Goal: Transaction & Acquisition: Purchase product/service

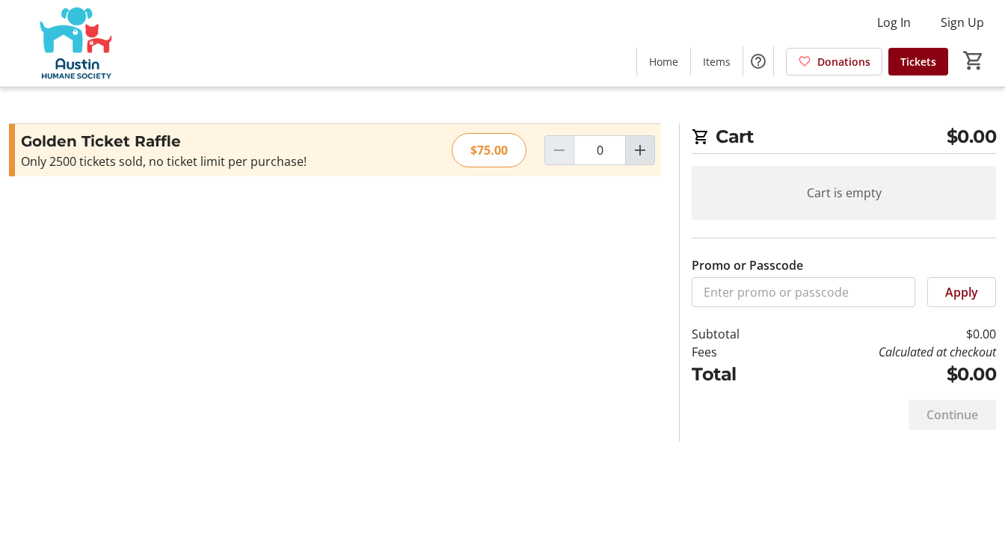
click at [641, 152] on mat-icon "Increment by one" at bounding box center [640, 150] width 18 height 18
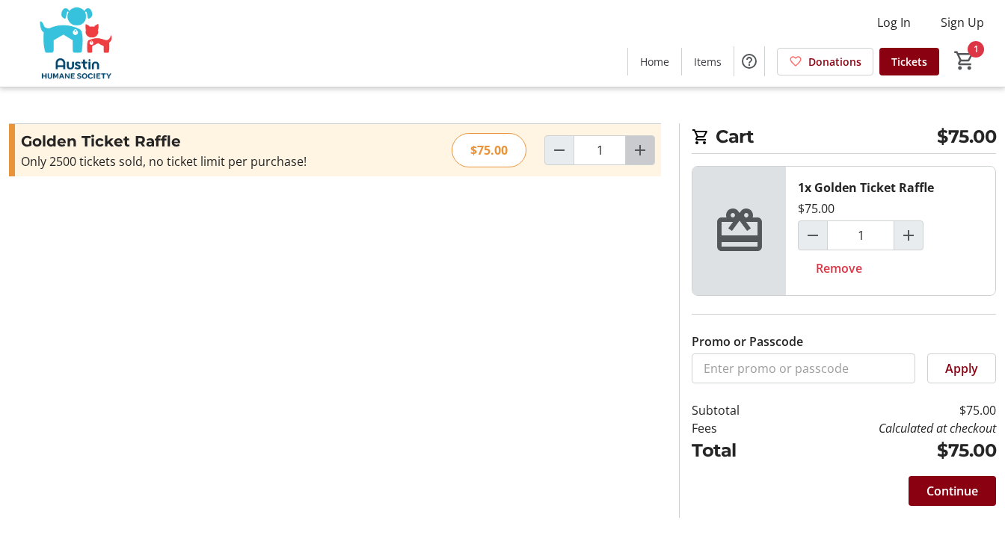
click at [641, 152] on mat-icon "Increment by one" at bounding box center [640, 150] width 18 height 18
type input "2"
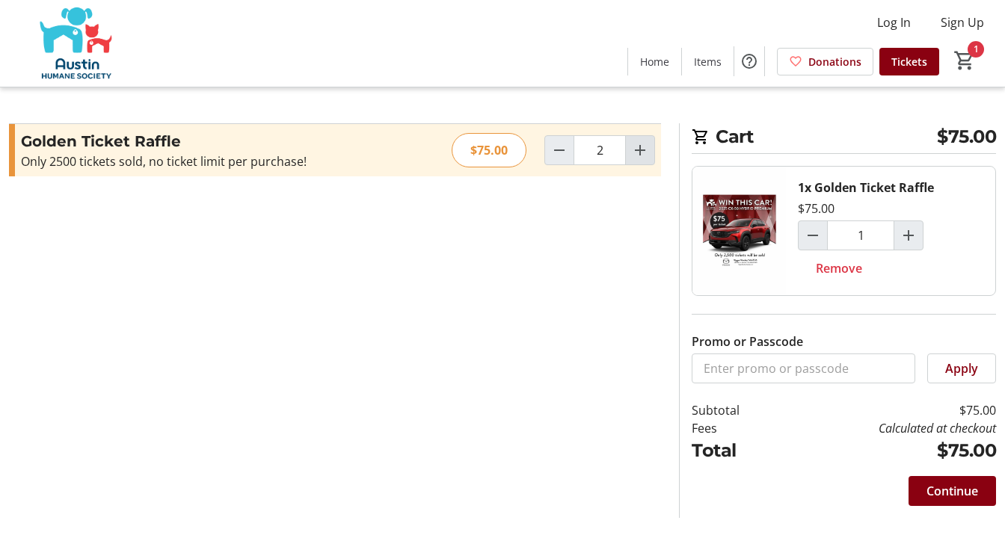
type input "2"
click at [931, 499] on span "Continue" at bounding box center [952, 491] width 52 height 18
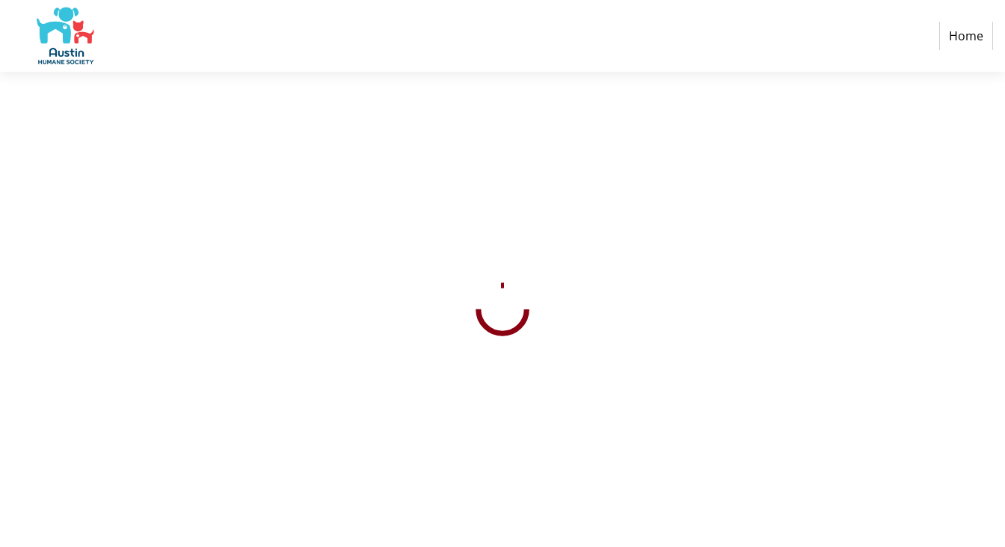
select select "US"
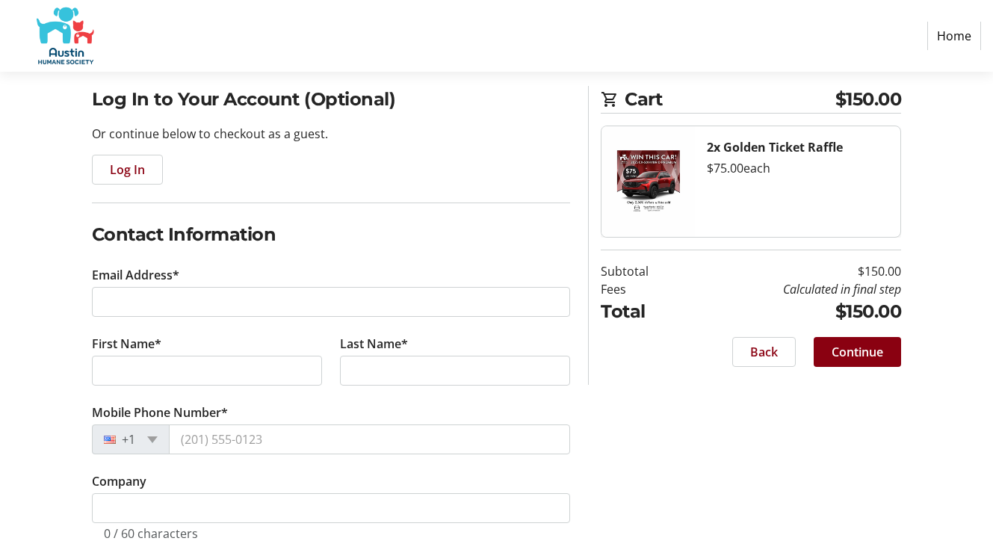
scroll to position [155, 0]
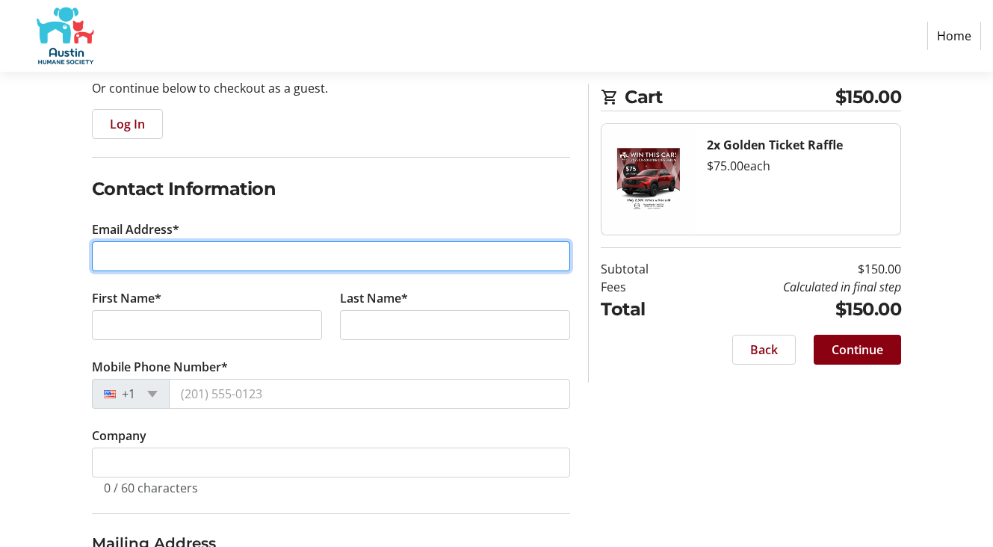
type input "[EMAIL_ADDRESS][DOMAIN_NAME]"
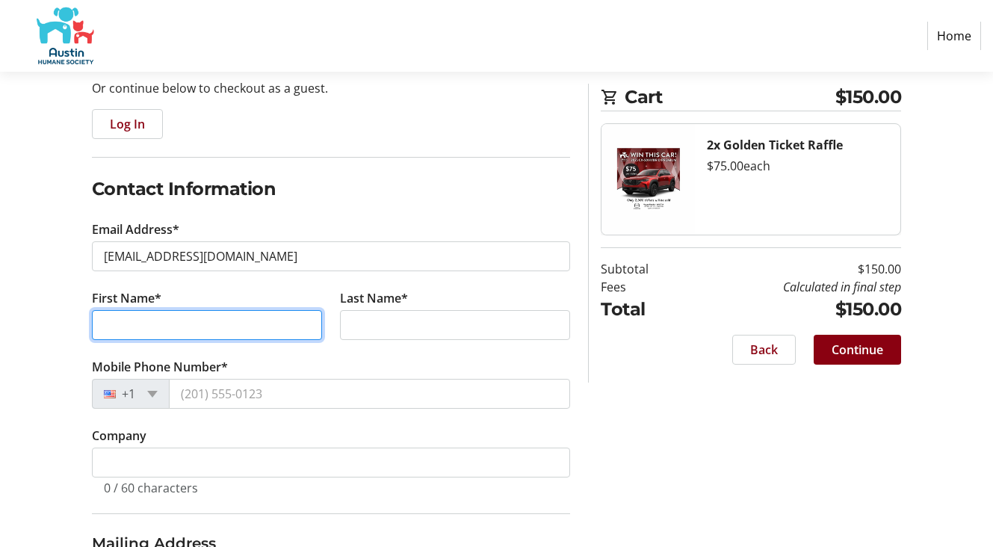
click at [128, 326] on input "First Name*" at bounding box center [207, 325] width 230 height 30
type input "N"
type input "[PERSON_NAME]"
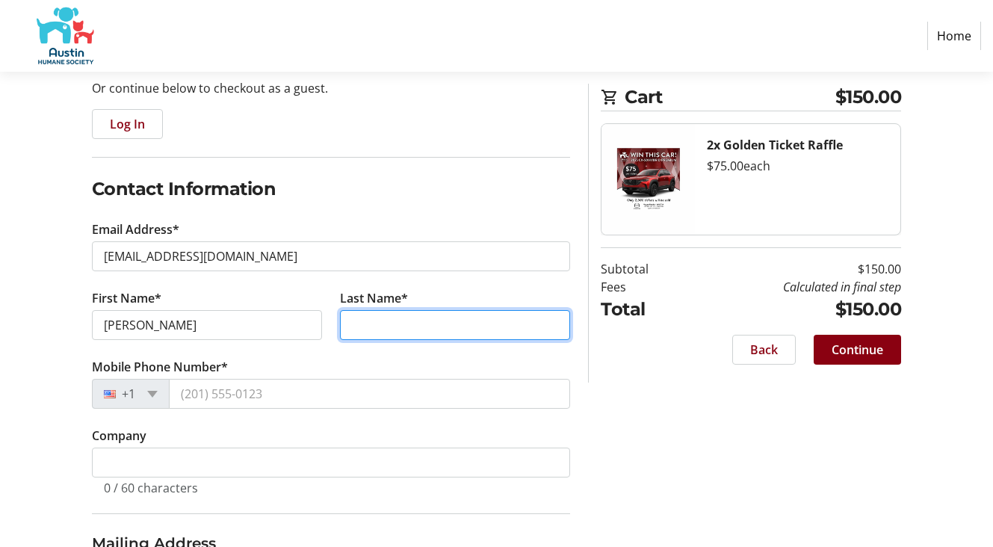
type input "[PERSON_NAME]"
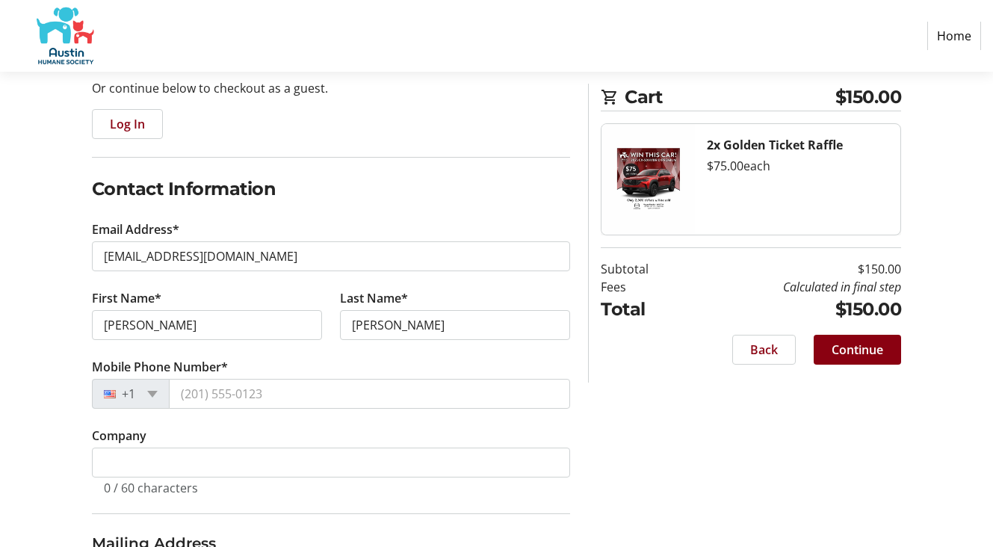
type input "[STREET_ADDRESS]"
type input "[GEOGRAPHIC_DATA]"
select select "[GEOGRAPHIC_DATA]"
type input "78957"
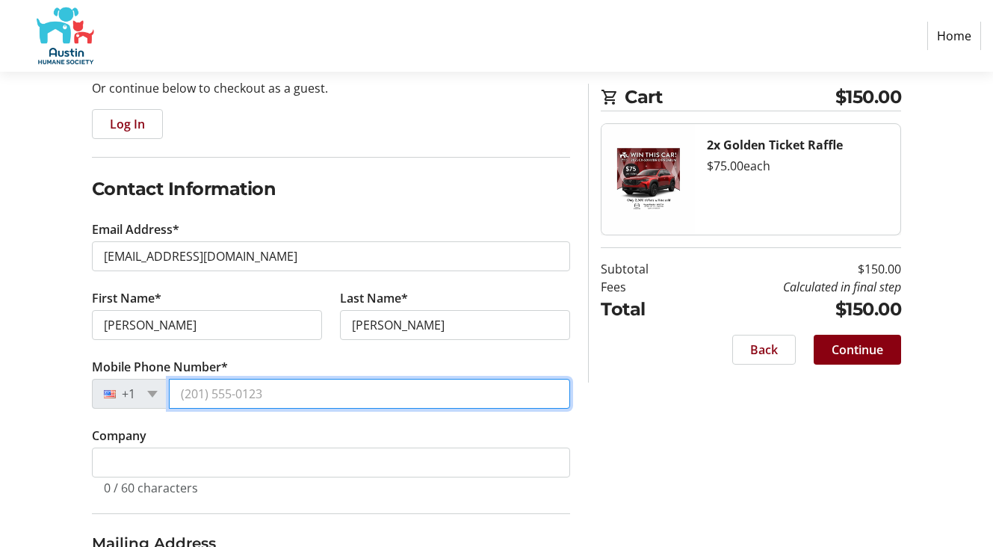
type input "3"
type input "[PHONE_NUMBER]"
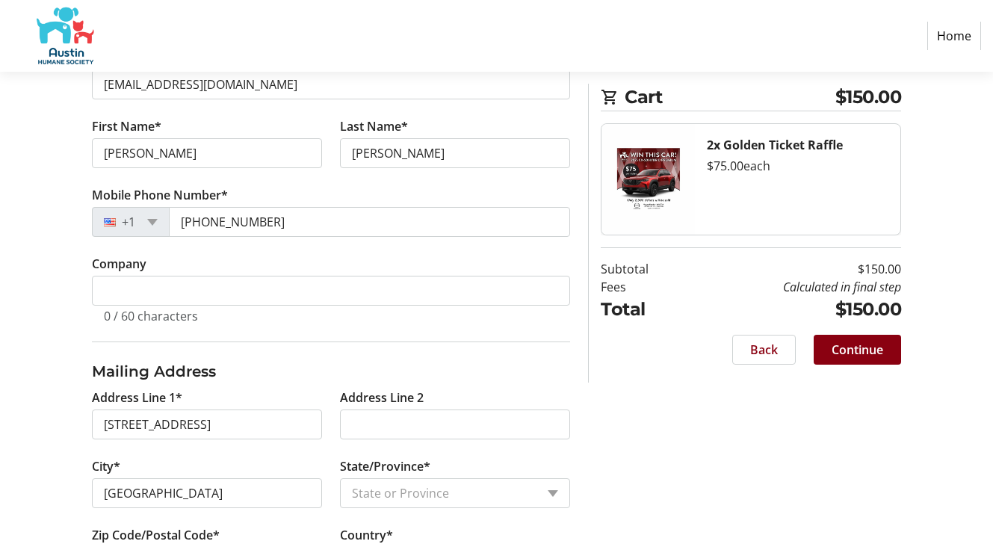
scroll to position [393, 0]
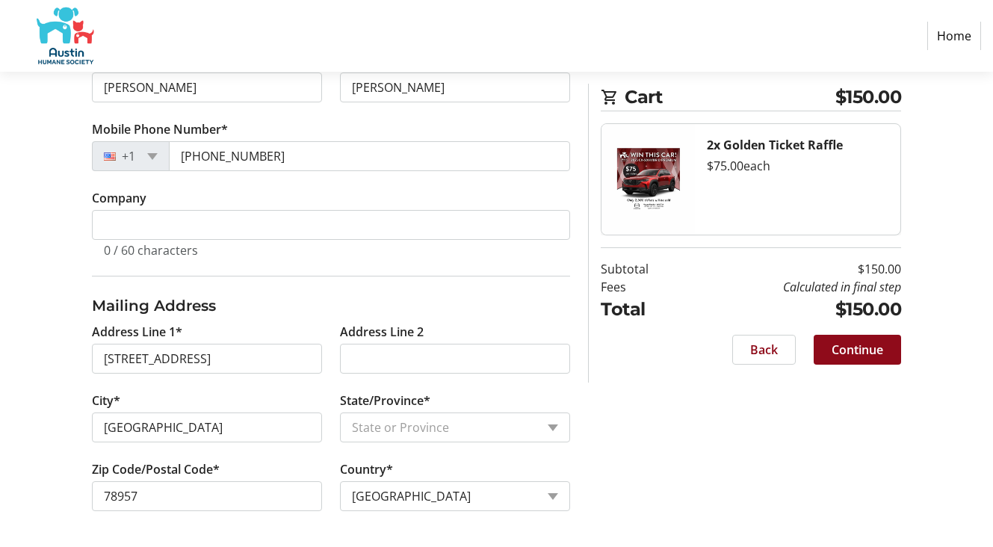
click at [850, 359] on span at bounding box center [857, 350] width 87 height 36
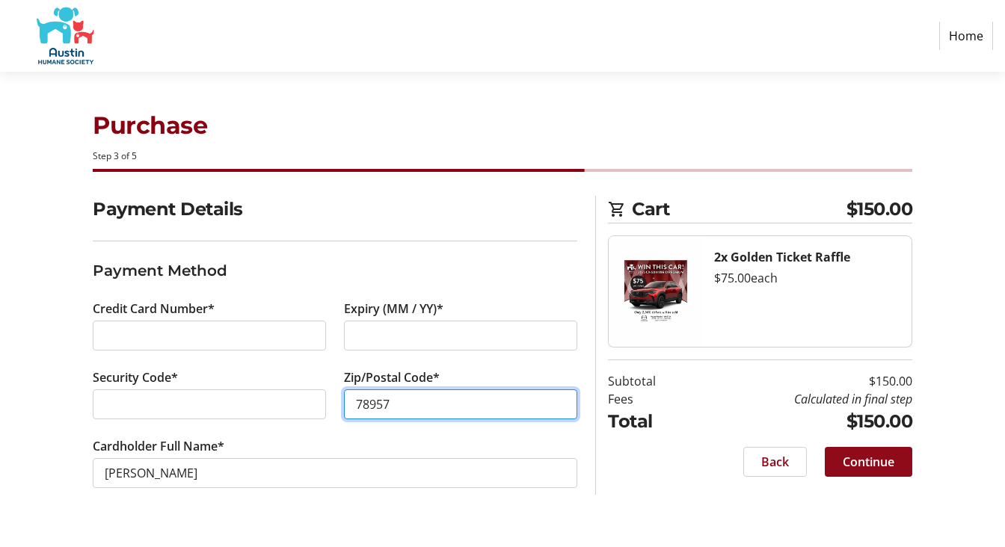
type input "78957"
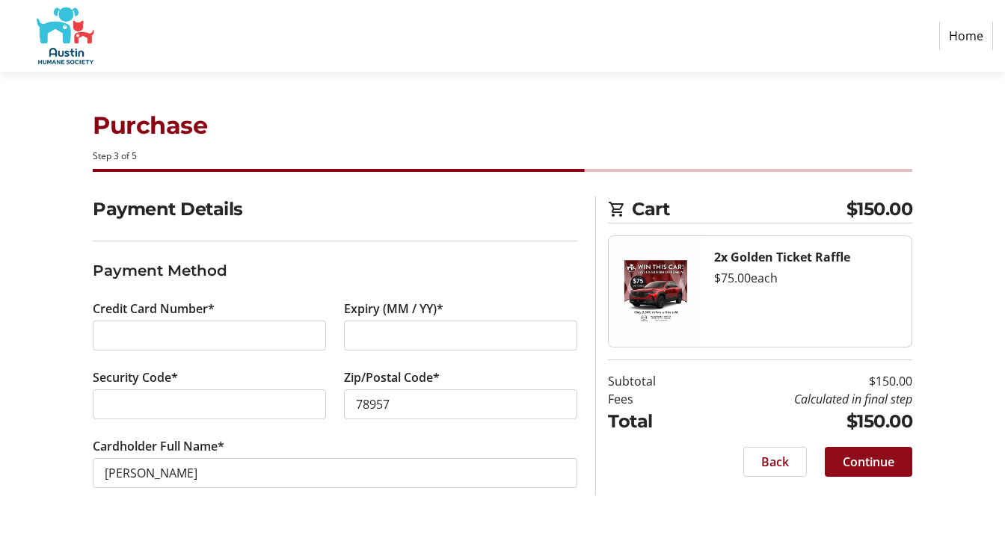
click at [872, 466] on span "Continue" at bounding box center [868, 462] width 52 height 18
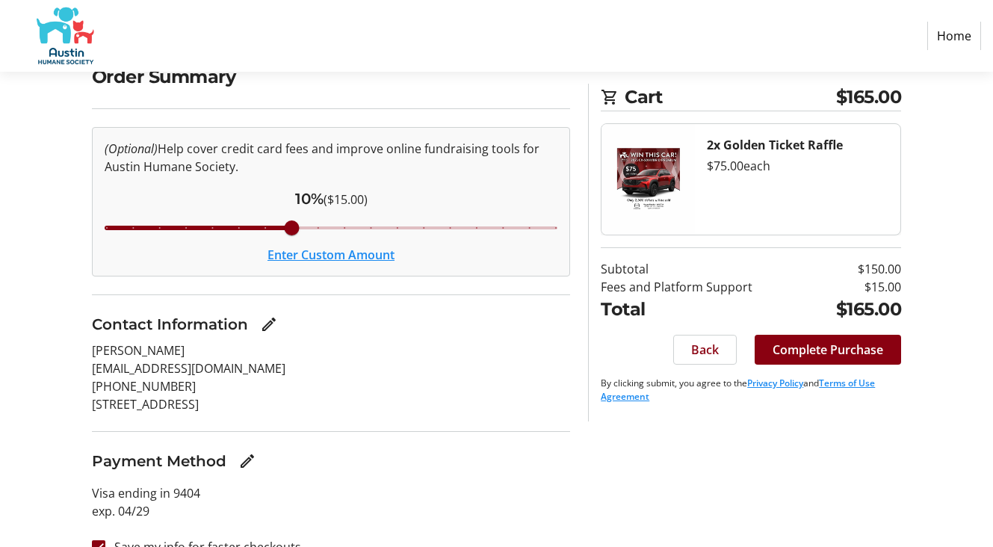
scroll to position [159, 0]
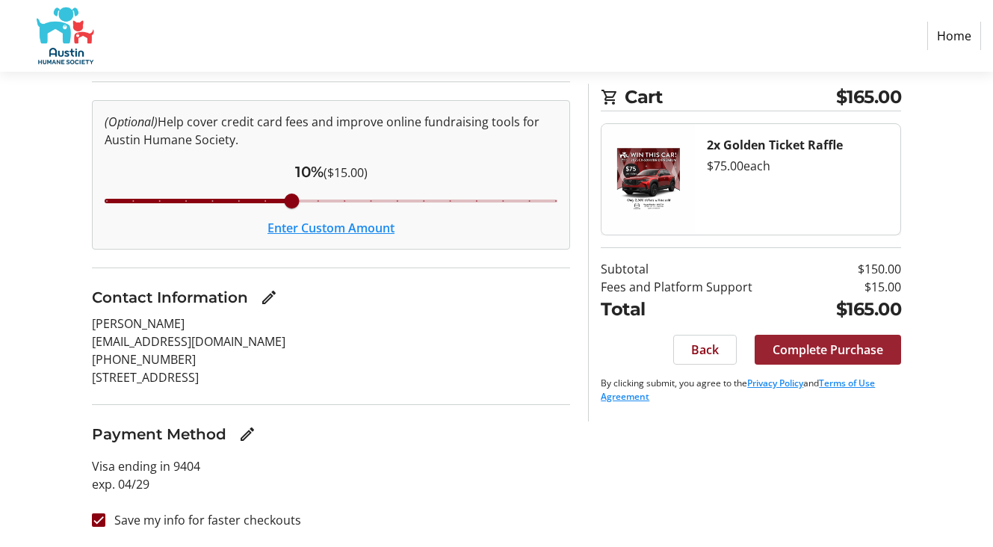
click at [836, 353] on span "Complete Purchase" at bounding box center [828, 350] width 111 height 18
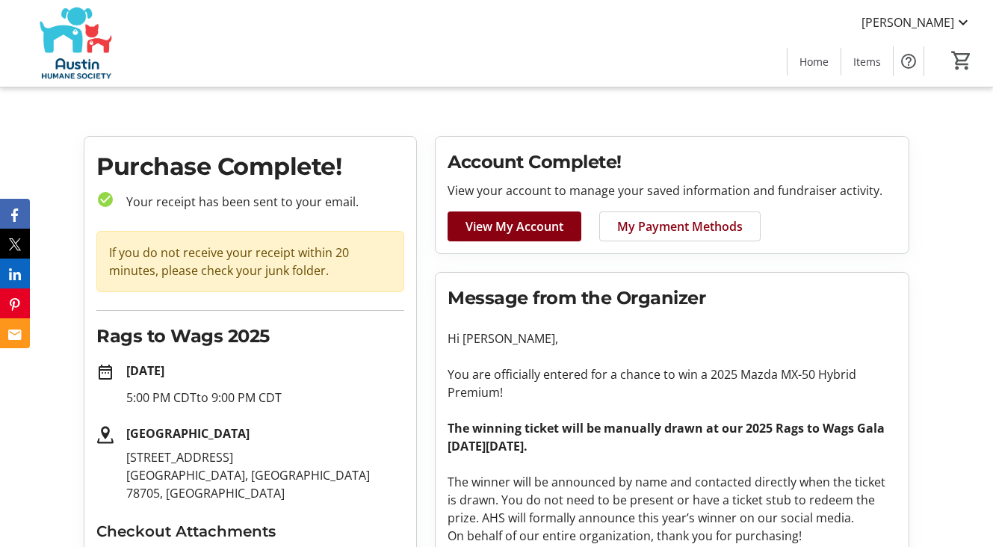
scroll to position [102, 0]
